Goal: Transaction & Acquisition: Purchase product/service

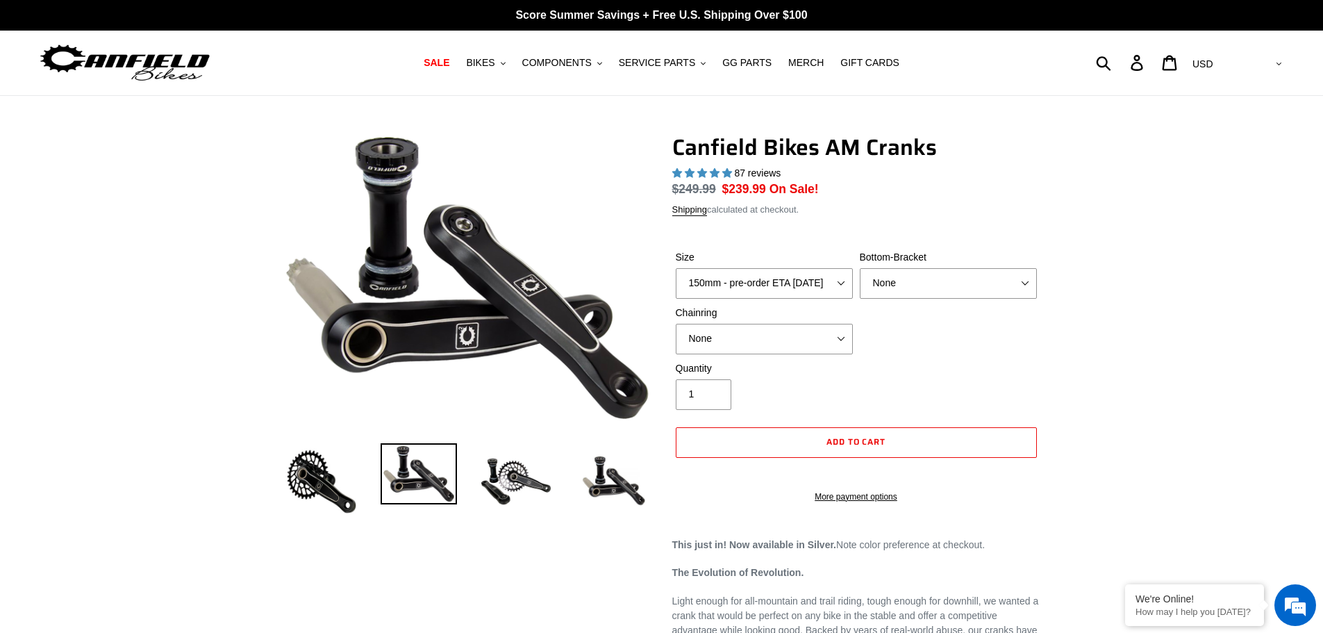
select select "highest-rating"
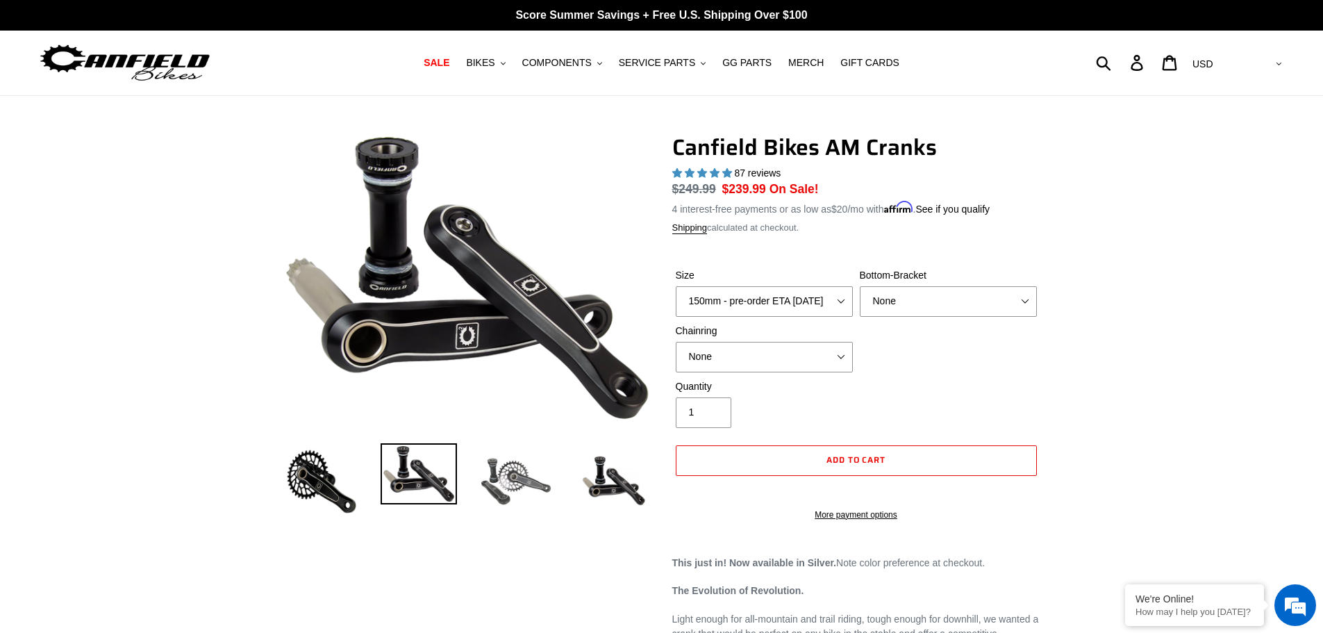
click at [514, 492] on img at bounding box center [516, 481] width 76 height 76
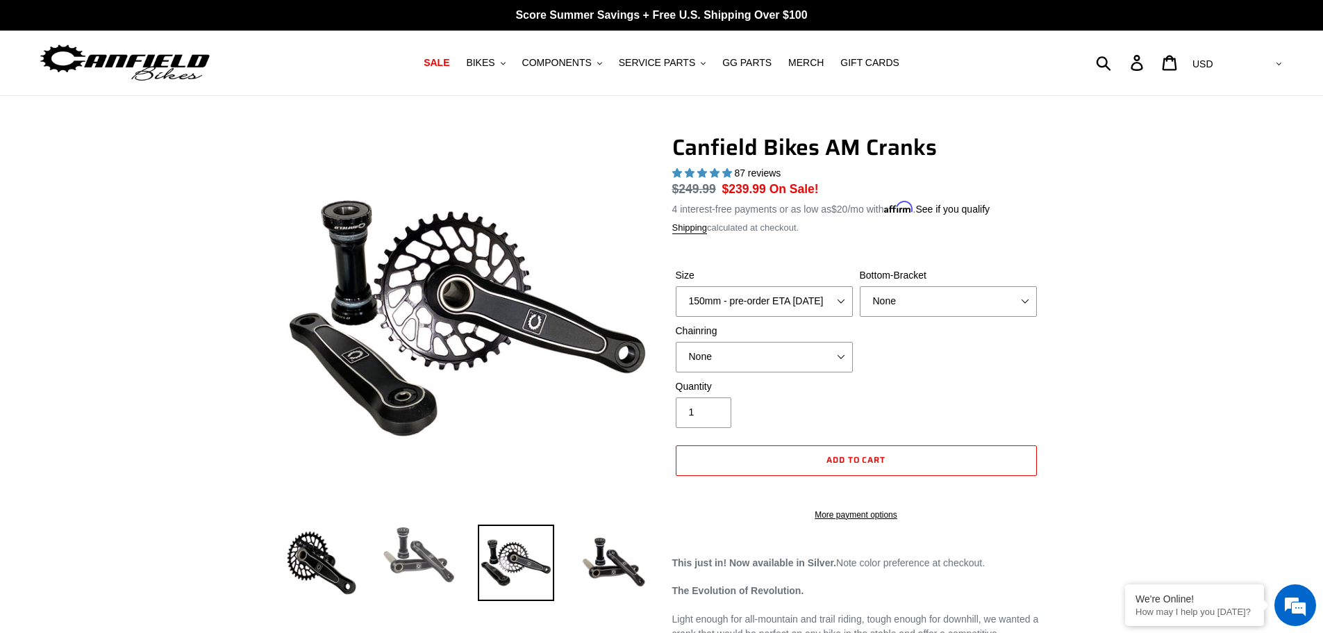
click at [436, 556] on img at bounding box center [419, 554] width 76 height 61
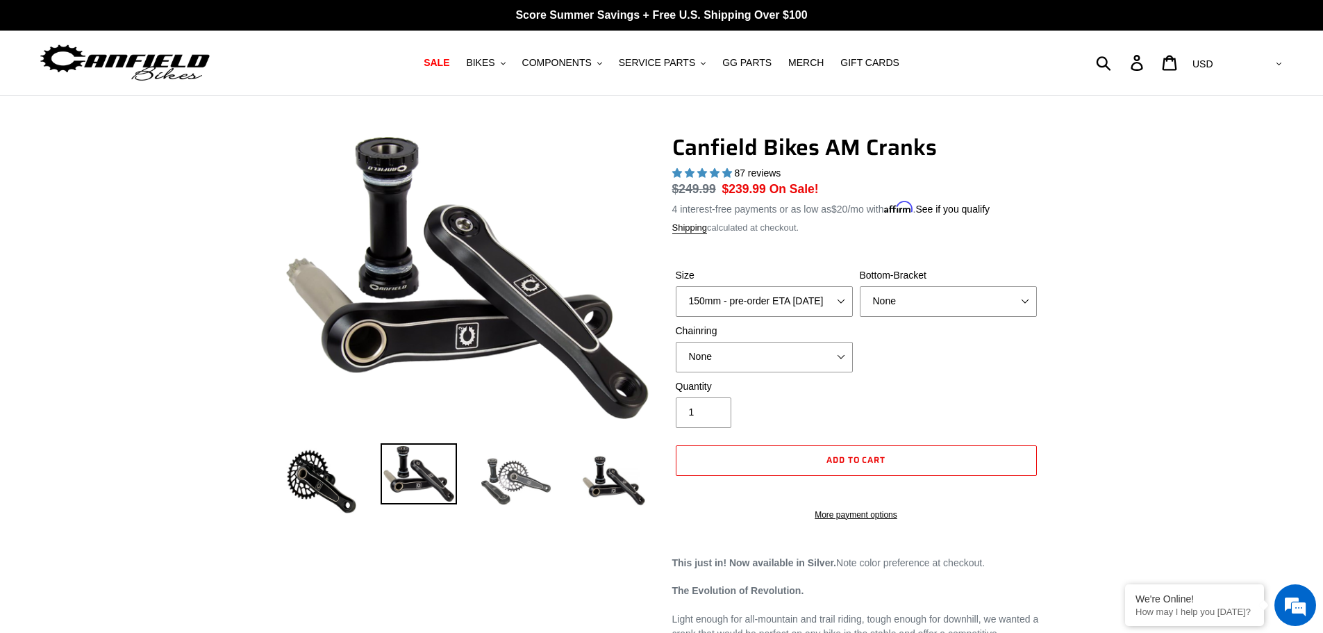
click at [503, 495] on img at bounding box center [516, 481] width 76 height 76
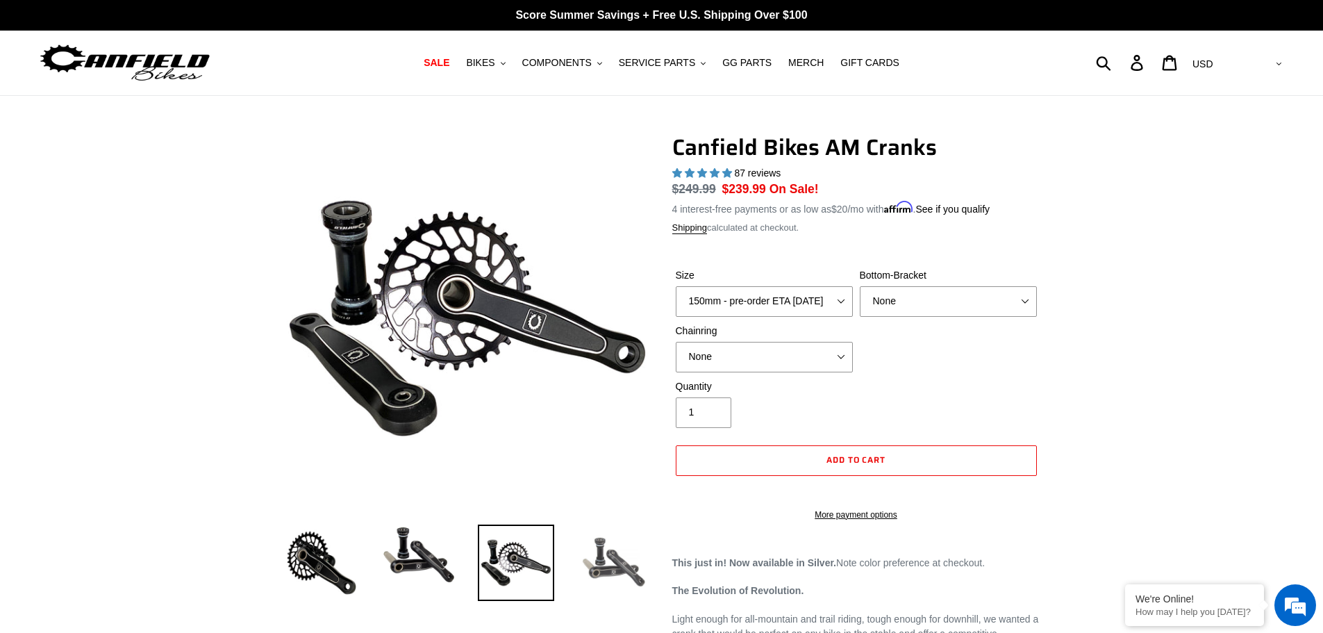
click at [597, 559] on img at bounding box center [613, 562] width 76 height 76
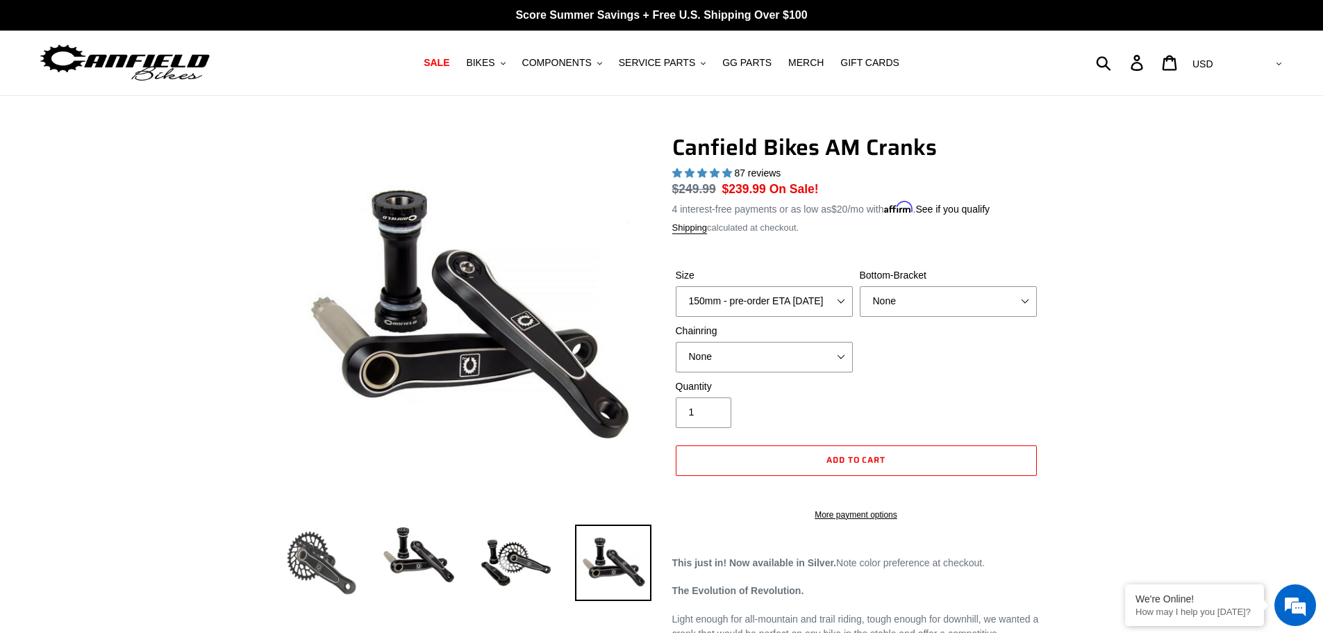
click at [336, 568] on img at bounding box center [321, 562] width 76 height 76
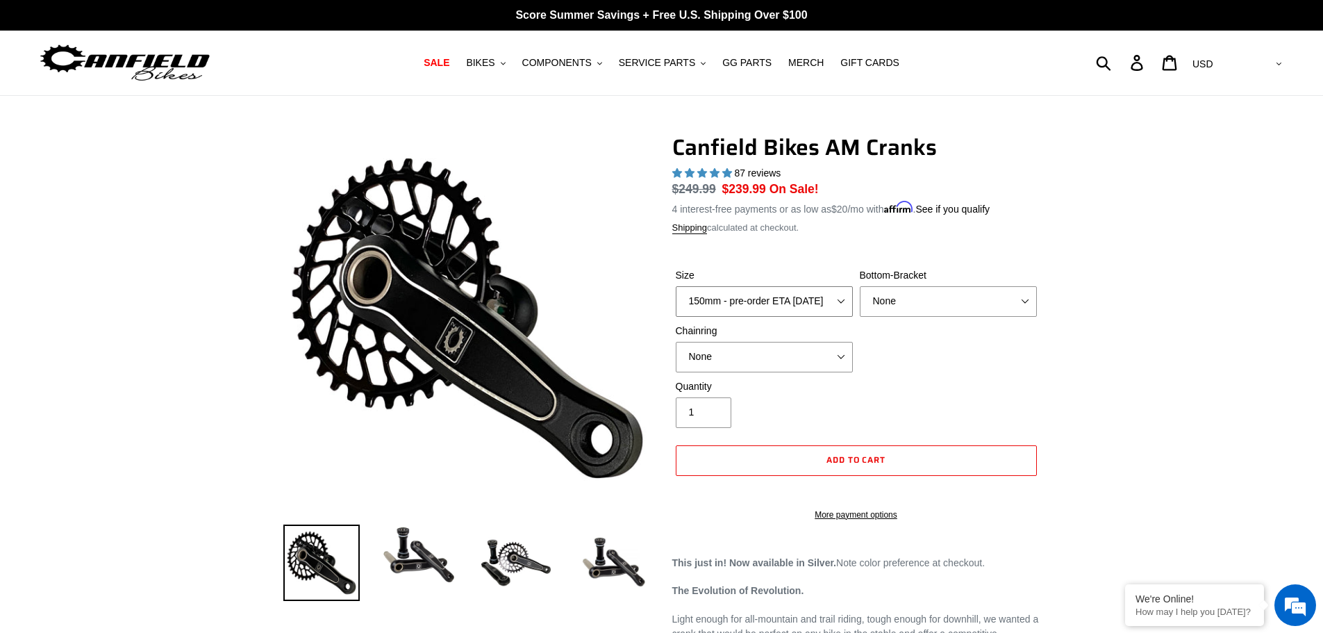
click at [750, 303] on select "150mm - pre-order ETA [DATE] 155mm - pre-order ETA [DATE] 160mm - pre-order ETA…" at bounding box center [764, 301] width 177 height 31
select select "170mm - pre-order ETA [DATE]"
click at [676, 286] on select "150mm - pre-order ETA [DATE] 155mm - pre-order ETA [DATE] 160mm - pre-order ETA…" at bounding box center [764, 301] width 177 height 31
click at [897, 310] on select "None BSA Threaded 68/73mm Press Fit PF92" at bounding box center [948, 301] width 177 height 31
select select "BSA Threaded 68/73mm"
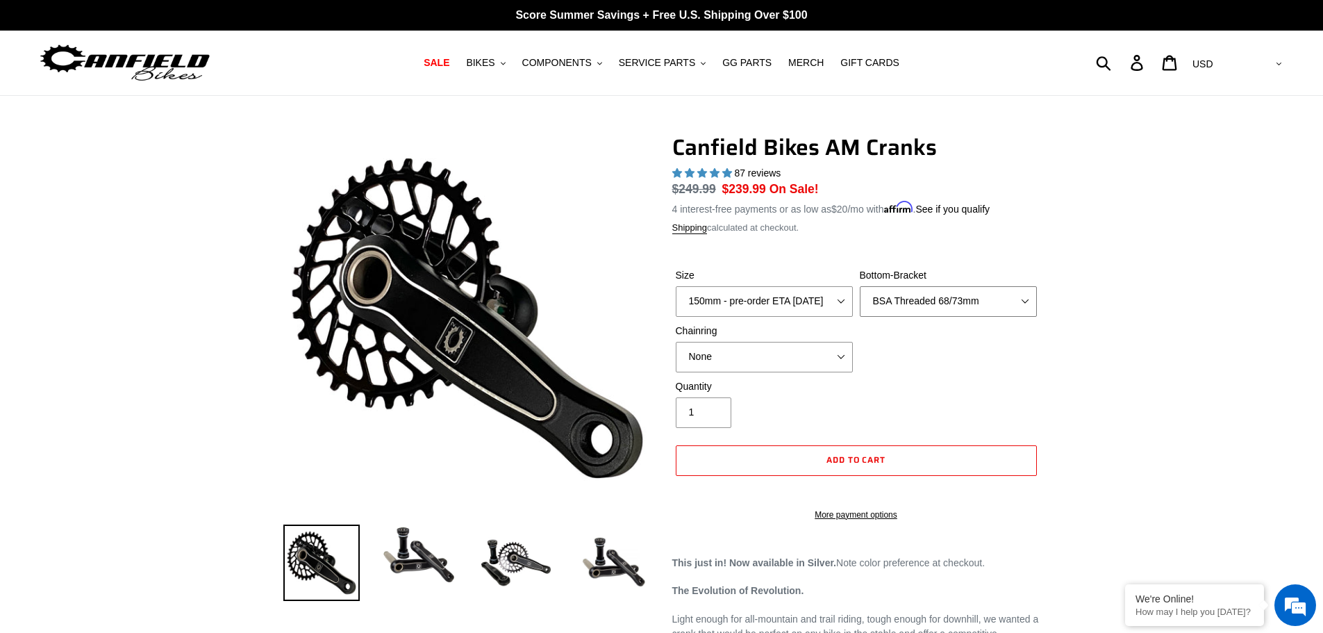
click at [860, 286] on select "None BSA Threaded 68/73mm Press Fit PF92" at bounding box center [948, 301] width 177 height 31
click at [776, 354] on select "None 30t Round (Boost 148) 30t Oval (Boost 148) 32t Round (Boost 148) 32t Oval …" at bounding box center [764, 357] width 177 height 31
click at [941, 401] on div "Quantity 1" at bounding box center [856, 407] width 368 height 56
